Goal: Transaction & Acquisition: Purchase product/service

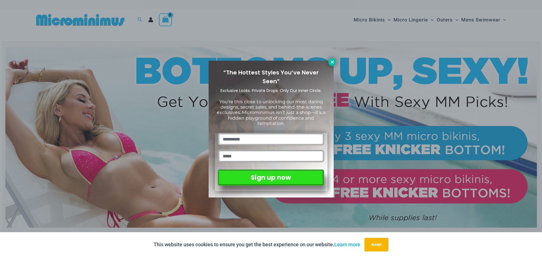
click at [333, 62] on icon at bounding box center [332, 61] width 3 height 3
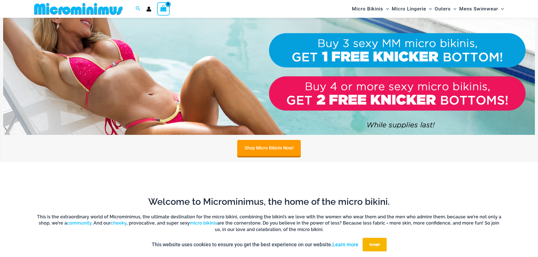
scroll to position [193, 0]
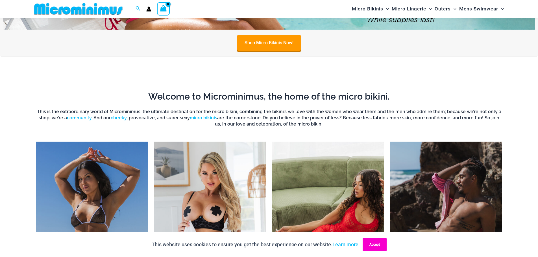
click at [375, 248] on button "Accept" at bounding box center [374, 245] width 24 height 14
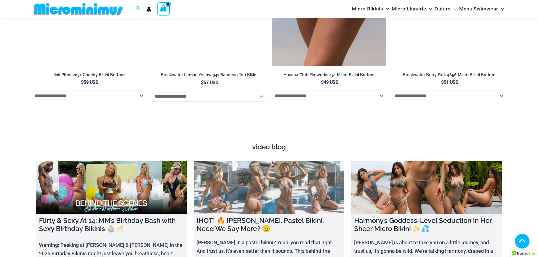
scroll to position [1999, 0]
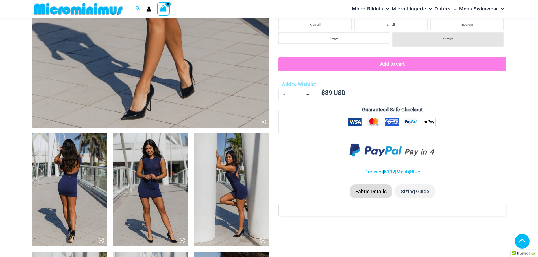
scroll to position [390, 0]
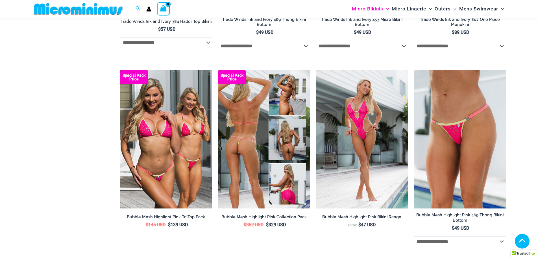
scroll to position [306, 0]
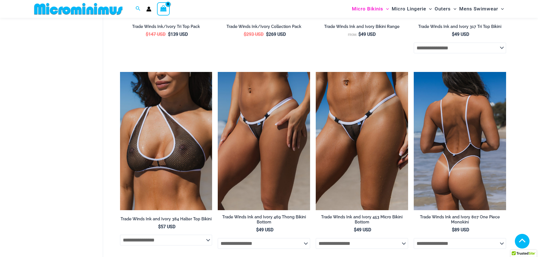
click at [457, 117] on img at bounding box center [460, 141] width 92 height 138
